Goal: Task Accomplishment & Management: Manage account settings

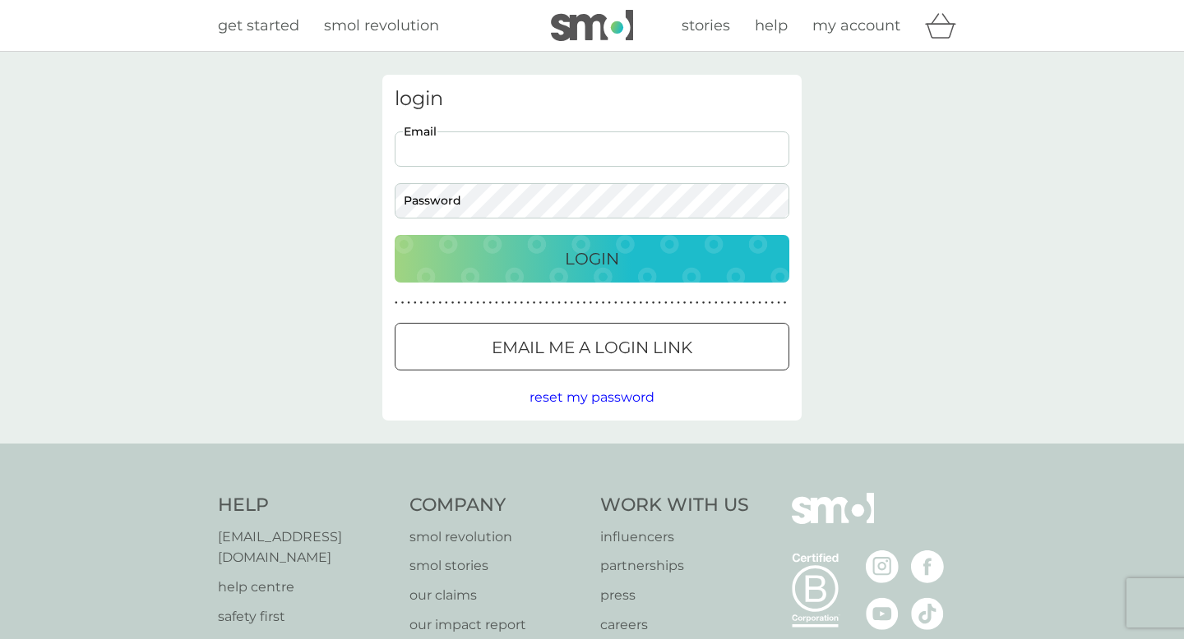
click at [417, 148] on input "Email" at bounding box center [592, 149] width 395 height 35
type input "elbudd06@googlemail.com"
click at [576, 263] on p "Login" at bounding box center [592, 259] width 54 height 26
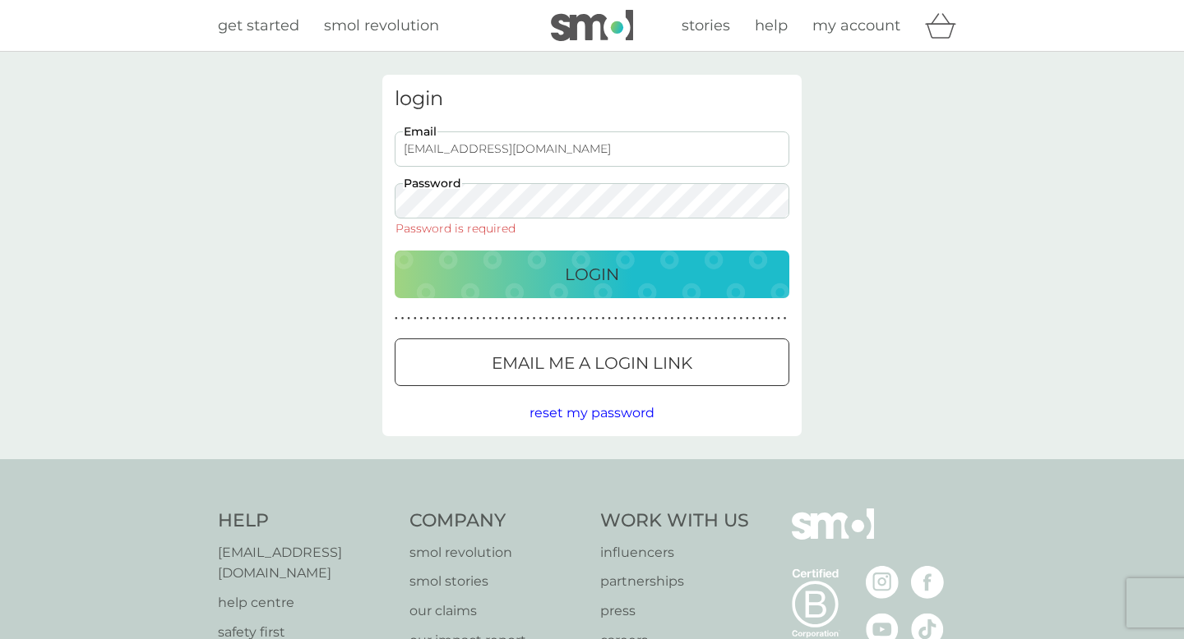
click at [395, 132] on div at bounding box center [395, 132] width 0 height 0
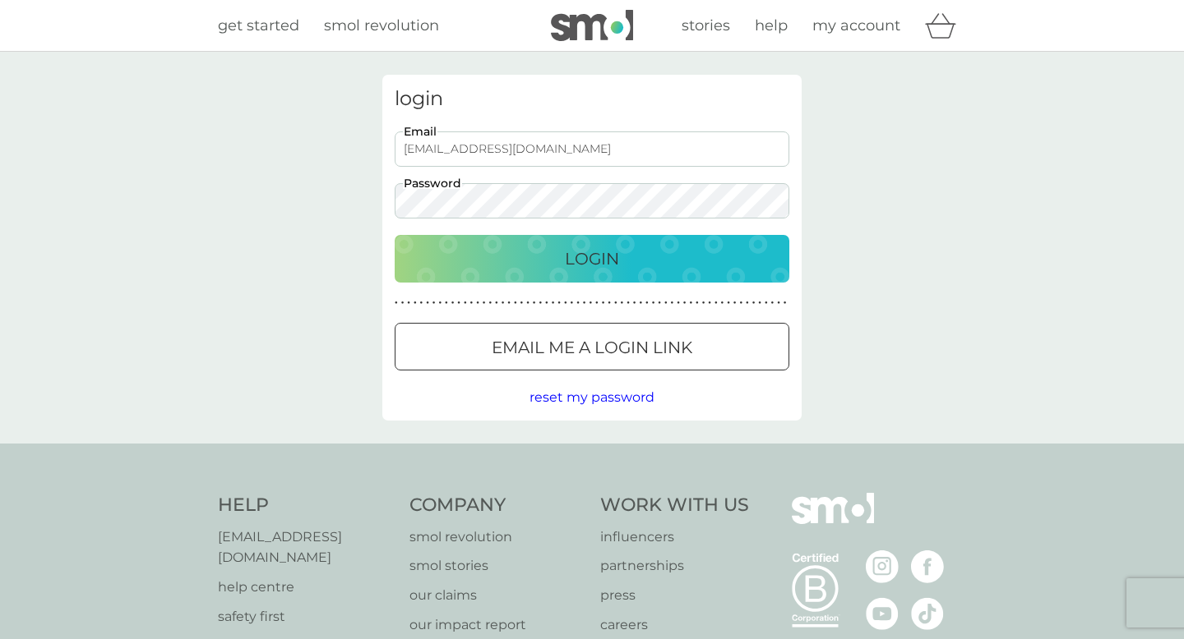
click at [603, 261] on p "Login" at bounding box center [592, 259] width 54 height 26
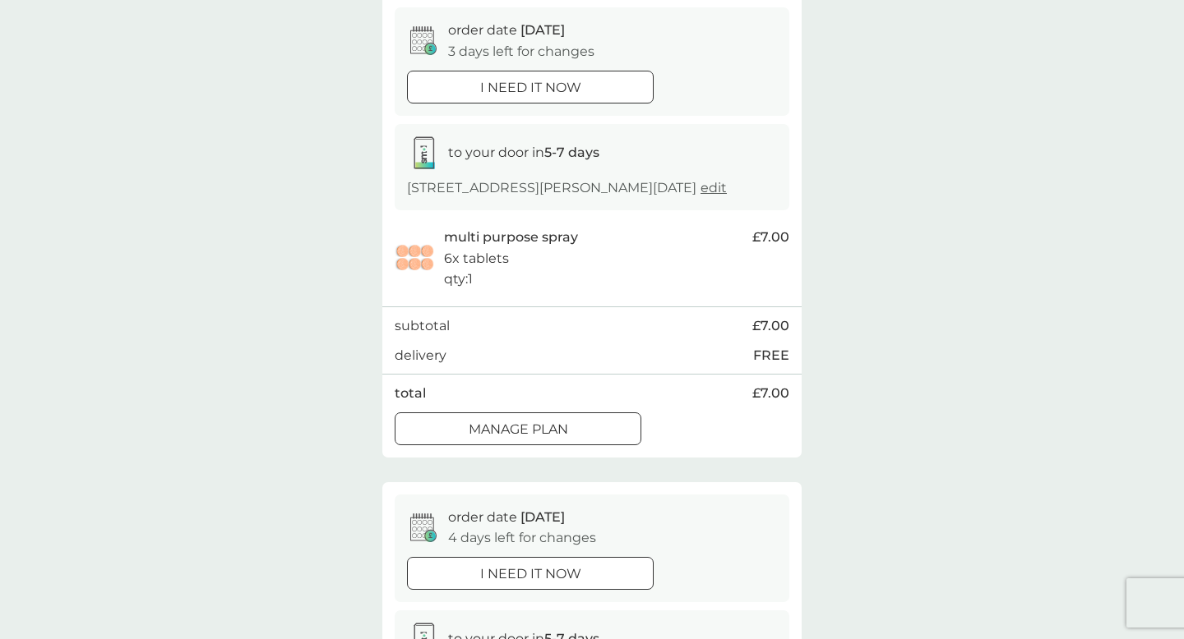
scroll to position [155, 0]
click at [548, 443] on p "Manage plan" at bounding box center [518, 432] width 99 height 21
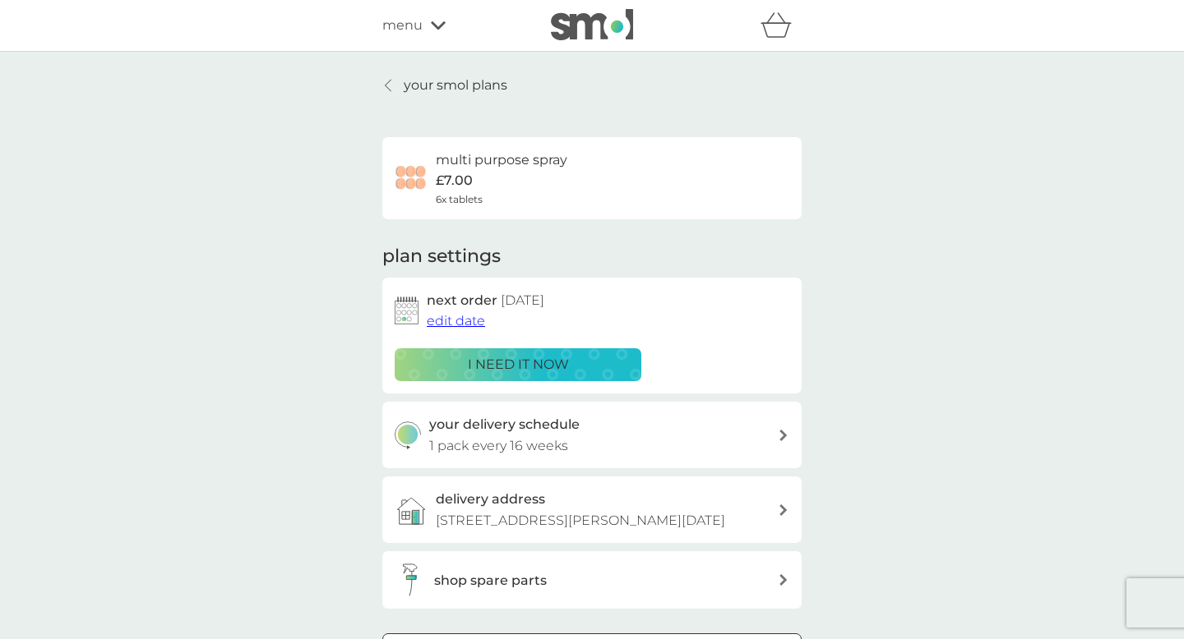
click at [397, 88] on link "your smol plans" at bounding box center [444, 85] width 125 height 21
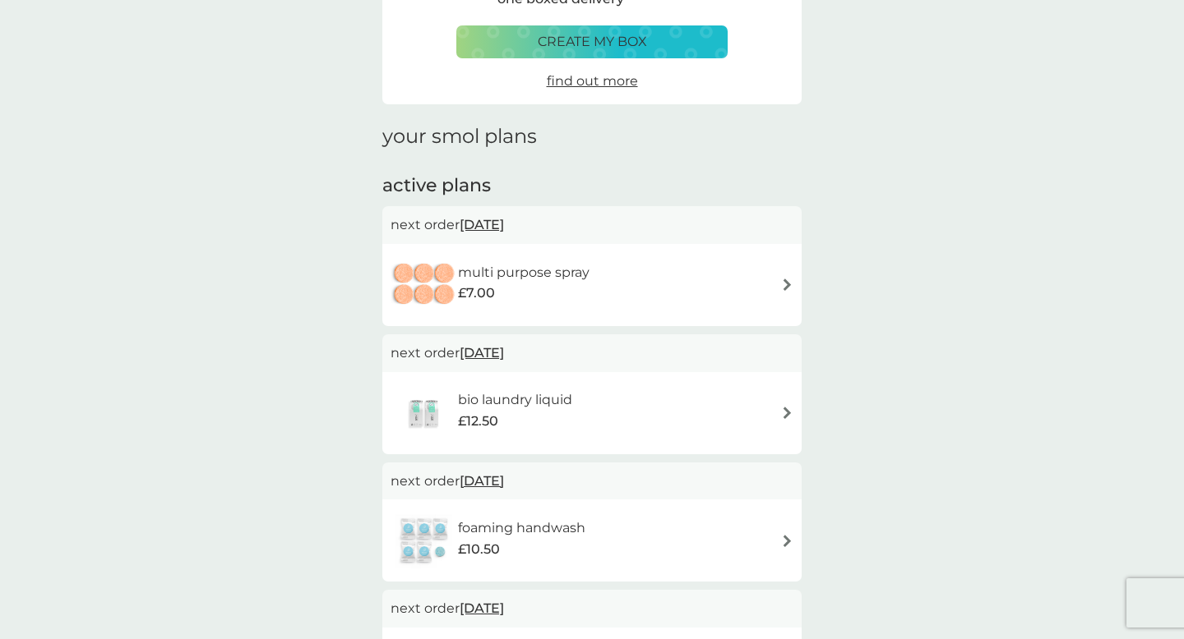
scroll to position [105, 0]
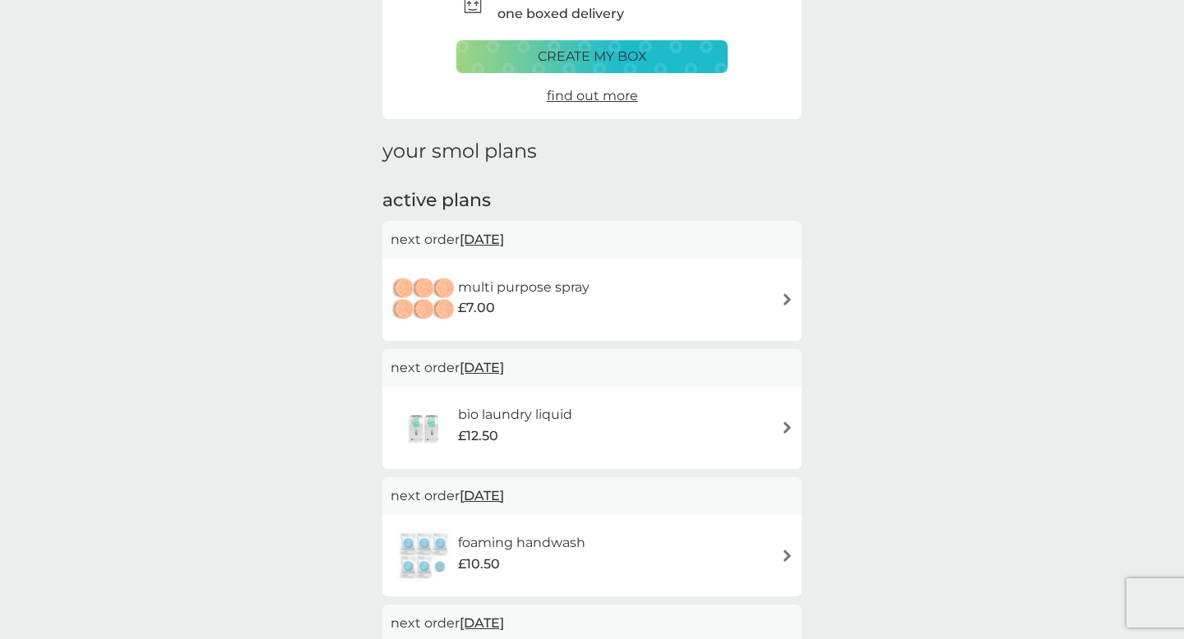
click at [781, 428] on img at bounding box center [787, 428] width 12 height 12
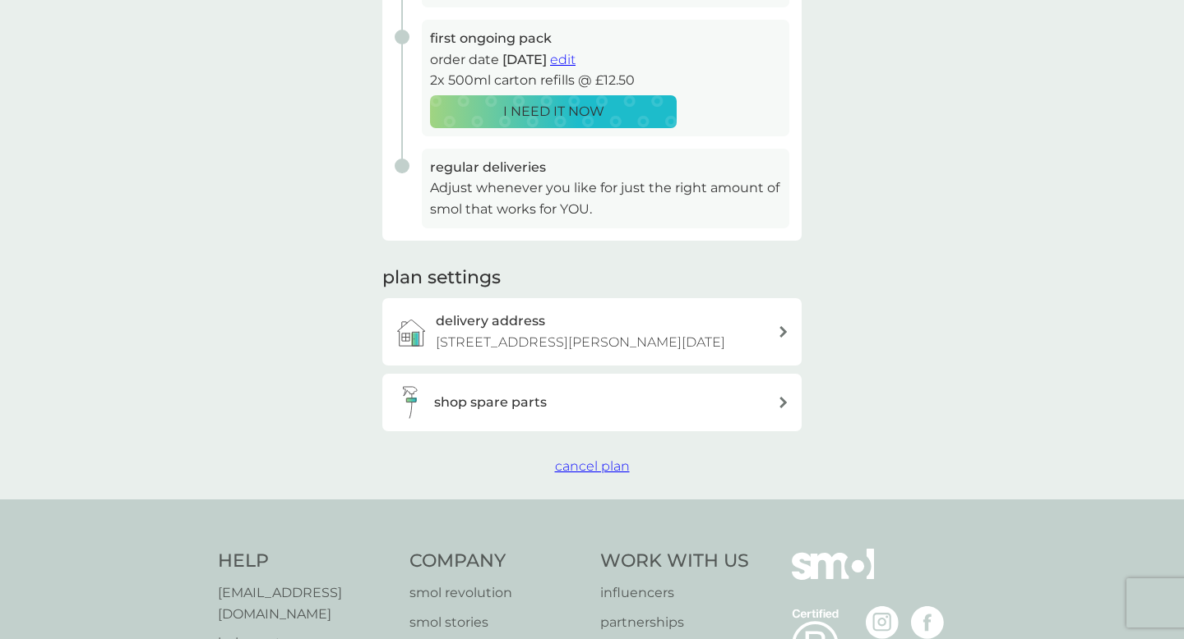
scroll to position [337, 0]
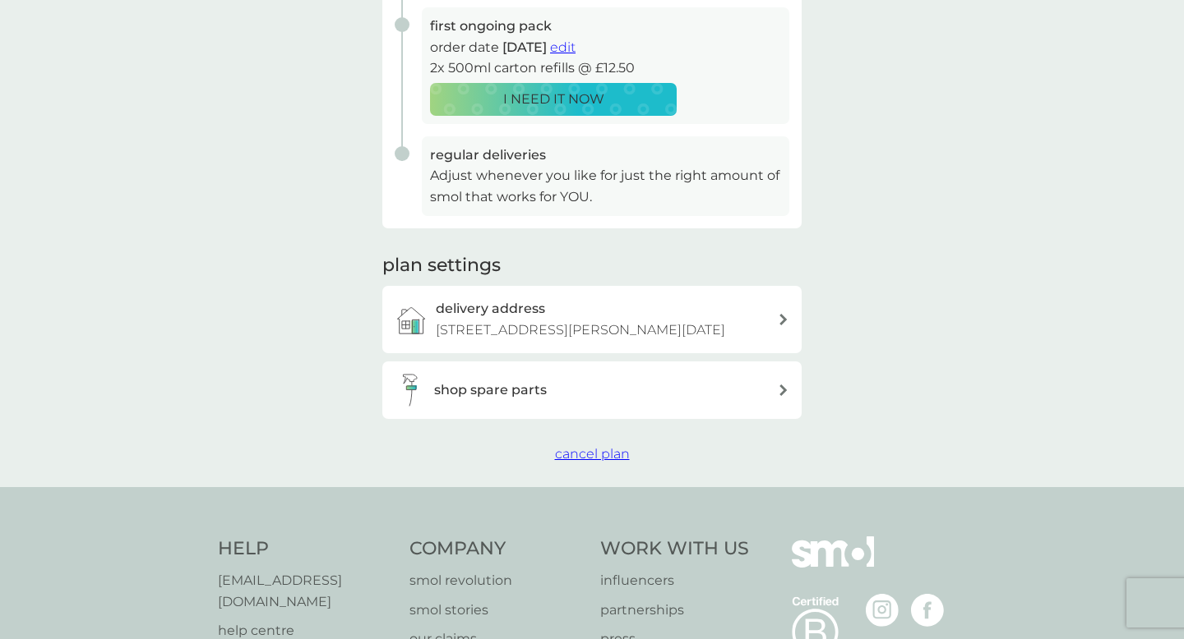
click at [597, 462] on span "cancel plan" at bounding box center [592, 454] width 75 height 16
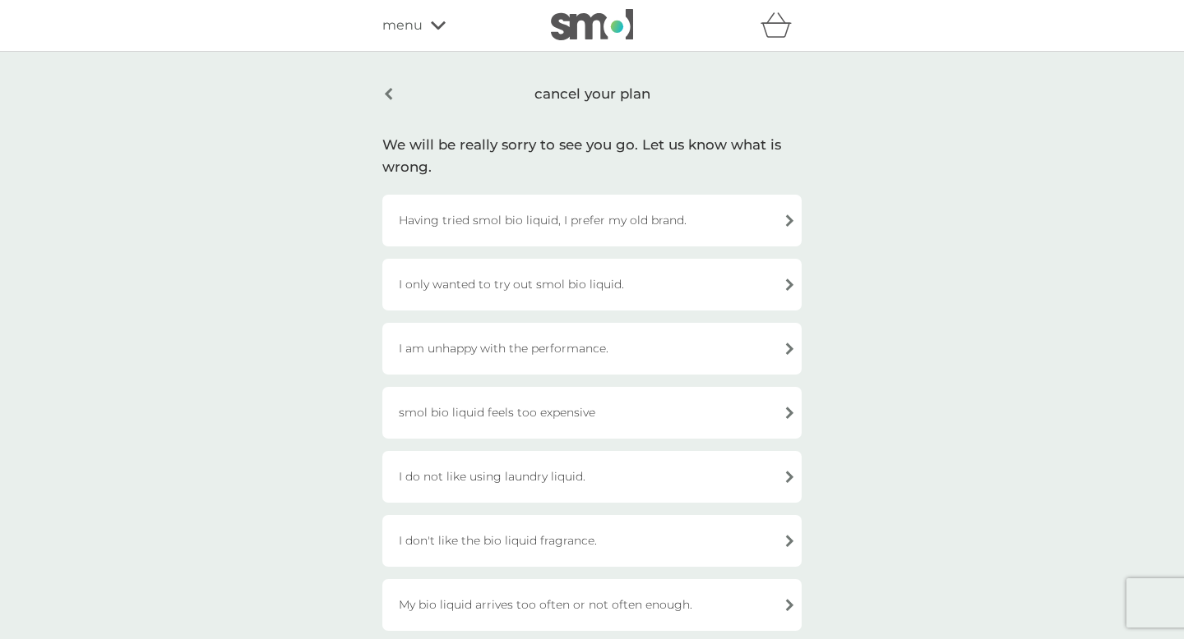
click at [786, 290] on div "I only wanted to try out smol bio liquid." at bounding box center [591, 285] width 419 height 52
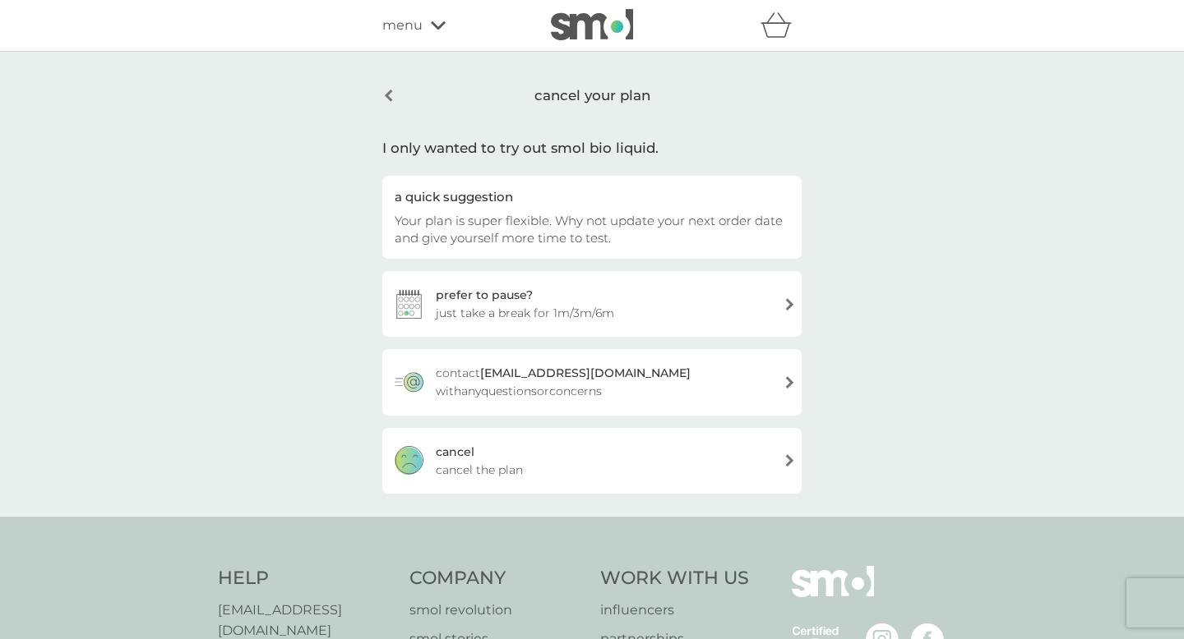
click at [466, 464] on span "cancel the plan" at bounding box center [479, 470] width 87 height 18
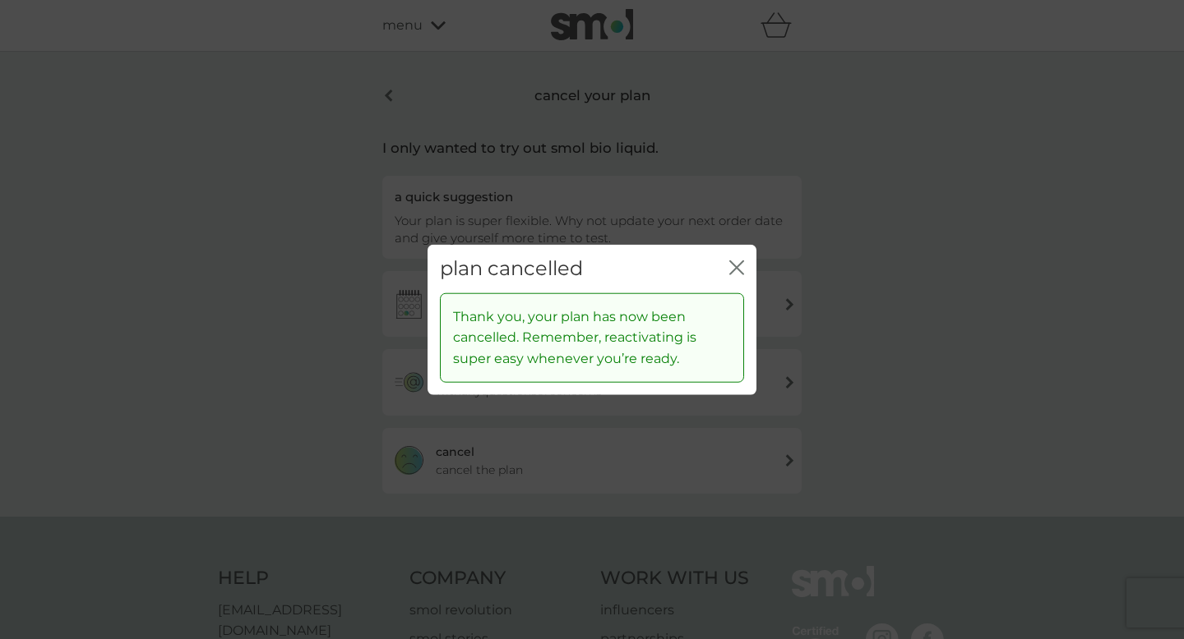
click at [739, 269] on icon "close" at bounding box center [736, 268] width 15 height 15
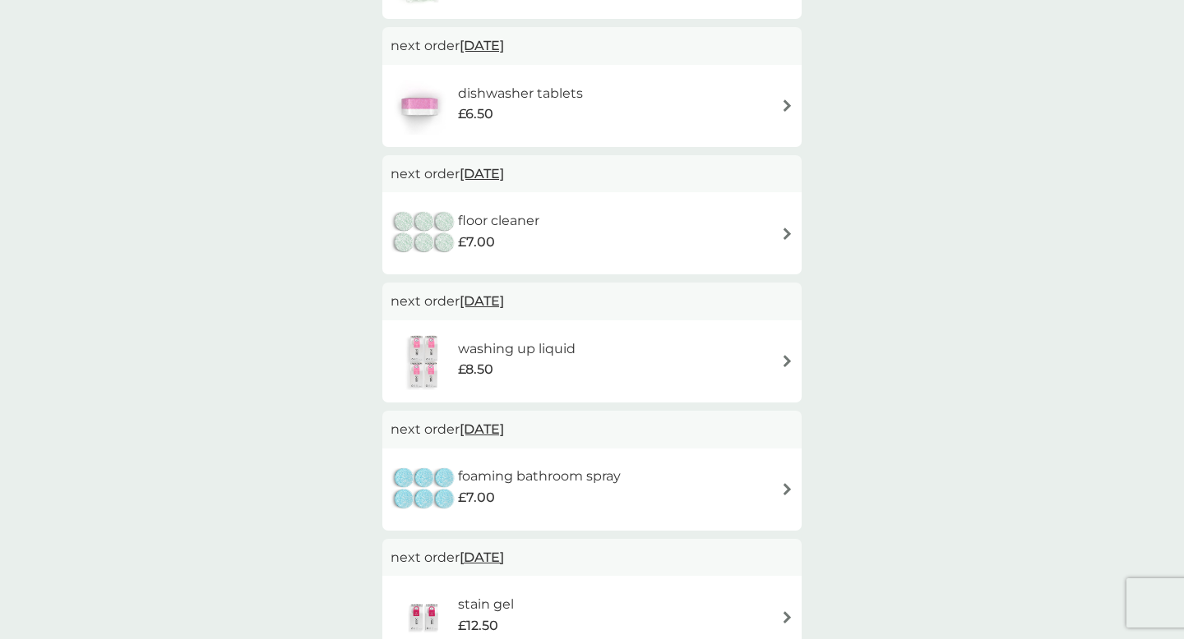
scroll to position [680, 0]
